Goal: Check status

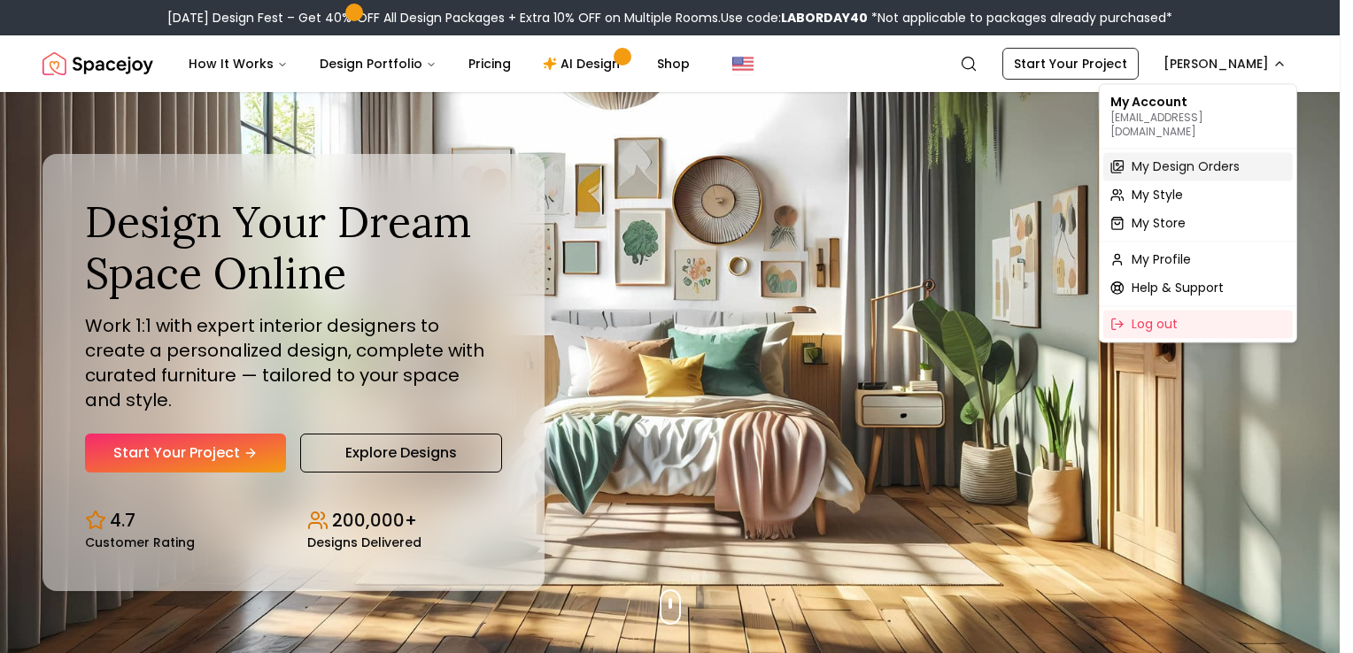
click at [1200, 158] on span "My Design Orders" at bounding box center [1185, 167] width 108 height 18
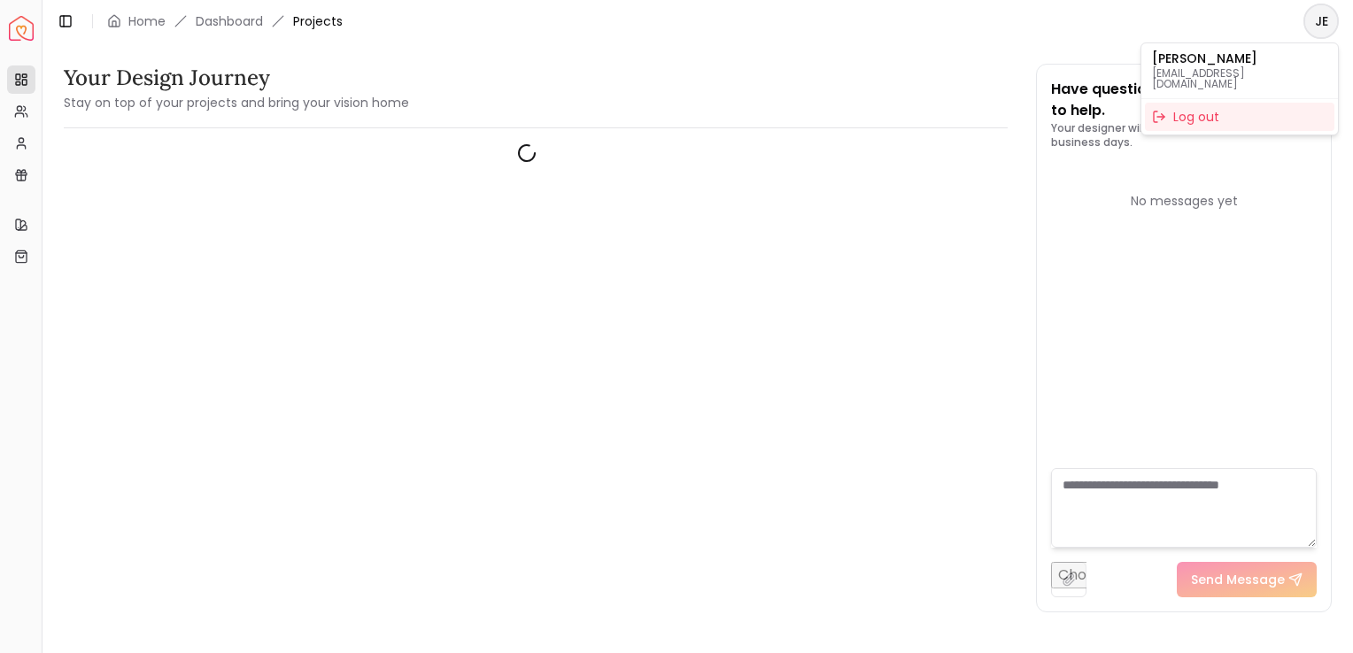
click at [1330, 19] on html "Spacejoy Dashboard Overview Projects My Referrals My Profile Gift Card Balance …" at bounding box center [676, 326] width 1353 height 653
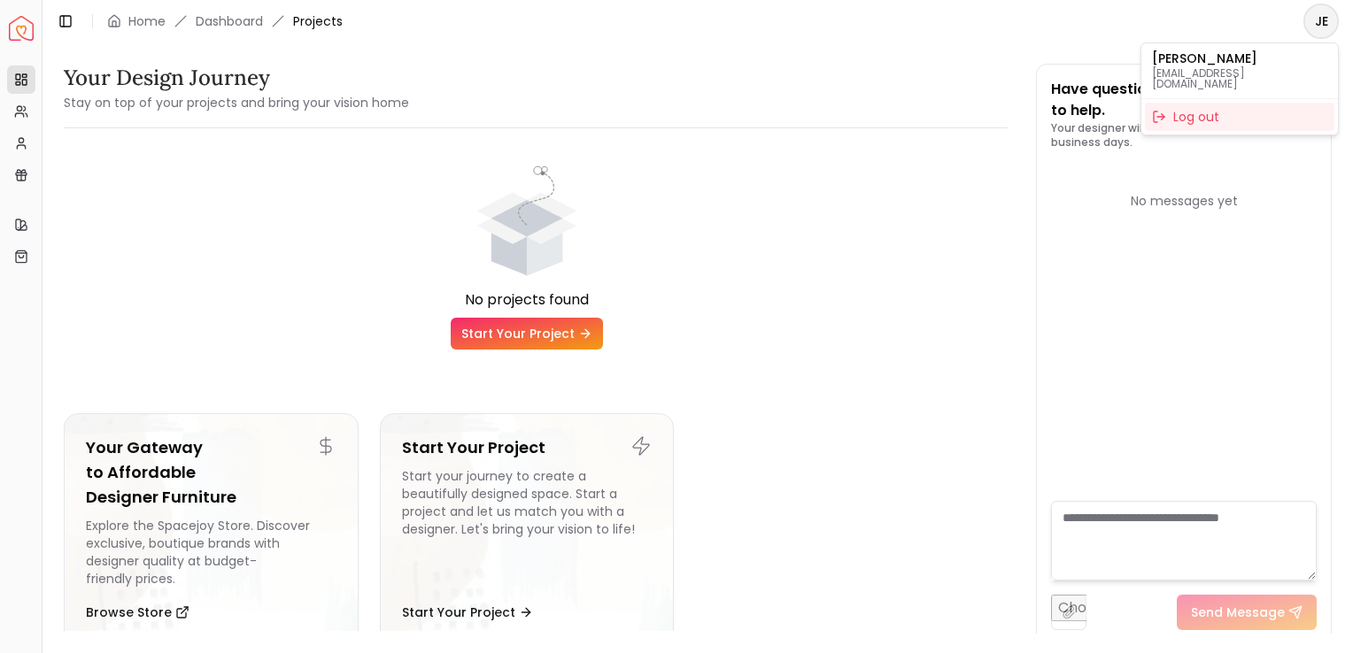
drag, startPoint x: 839, startPoint y: 278, endPoint x: 846, endPoint y: 271, distance: 10.0
click at [840, 278] on html "Spacejoy Dashboard Overview Projects My Referrals My Profile Gift Card Balance …" at bounding box center [676, 326] width 1353 height 653
